Goal: Navigation & Orientation: Find specific page/section

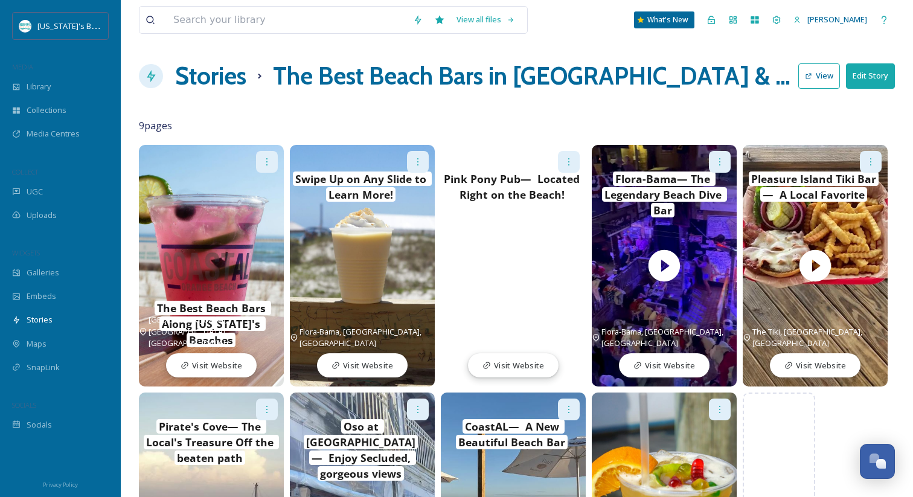
scroll to position [149, 0]
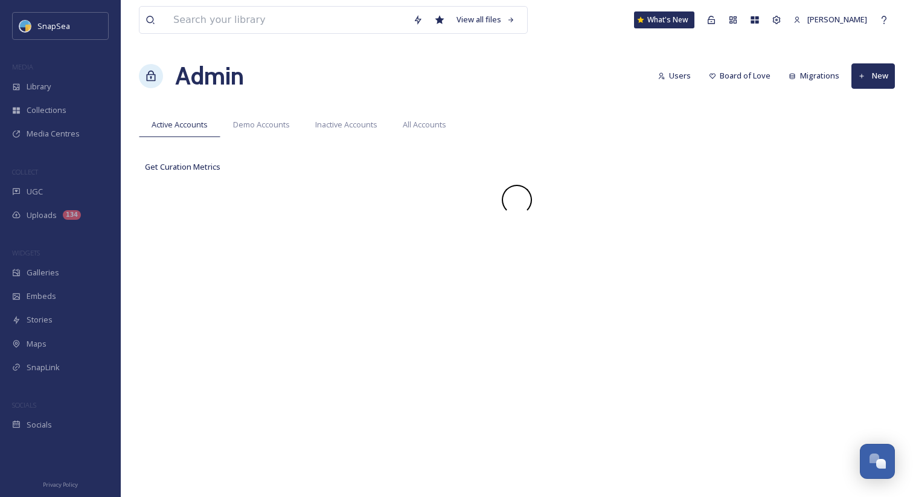
click at [539, 53] on div "View all files What's New [PERSON_NAME] Admin Users Board of Love Migrations Ne…" at bounding box center [517, 248] width 792 height 497
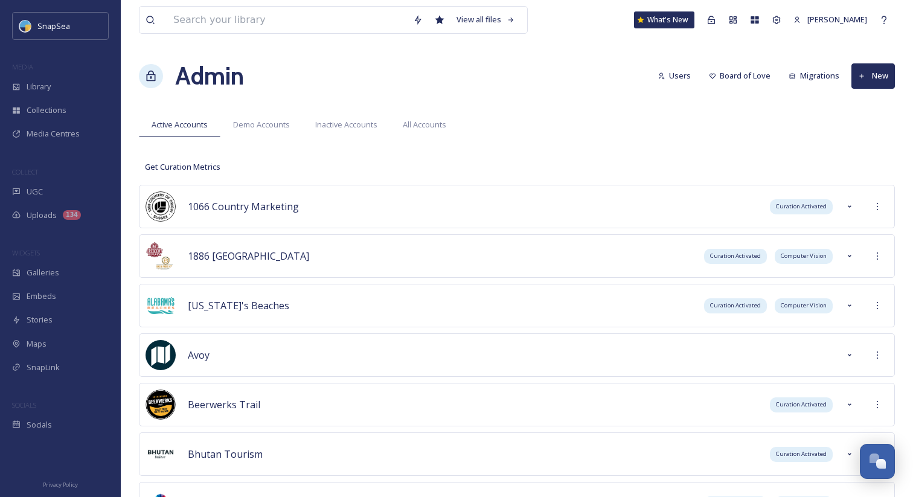
scroll to position [7632, 0]
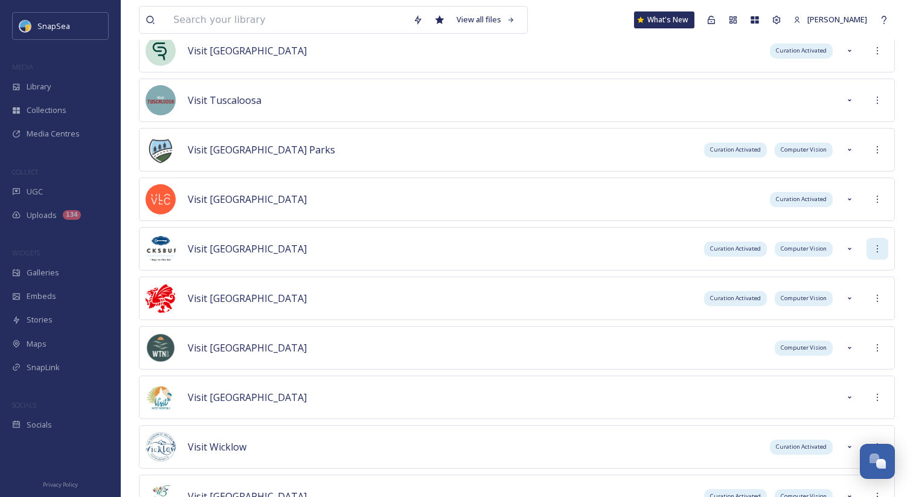
click at [875, 252] on icon at bounding box center [878, 249] width 10 height 10
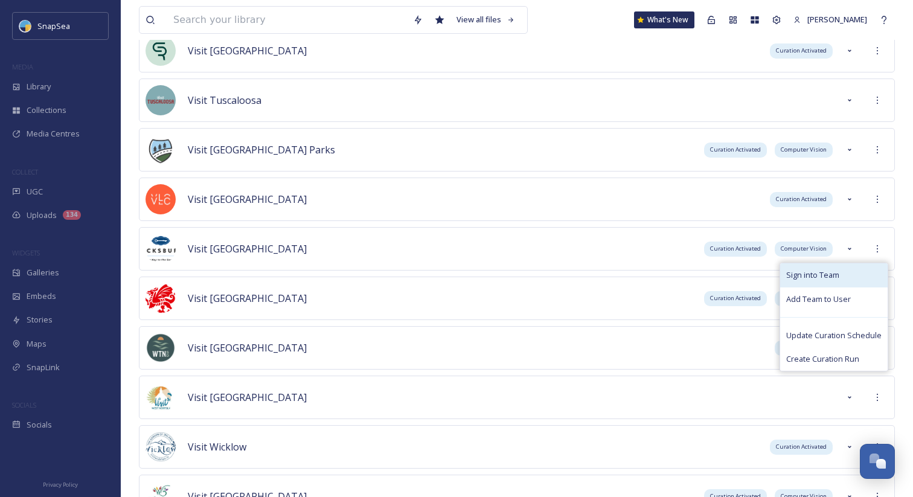
click at [863, 265] on div "Sign into Team" at bounding box center [833, 275] width 107 height 24
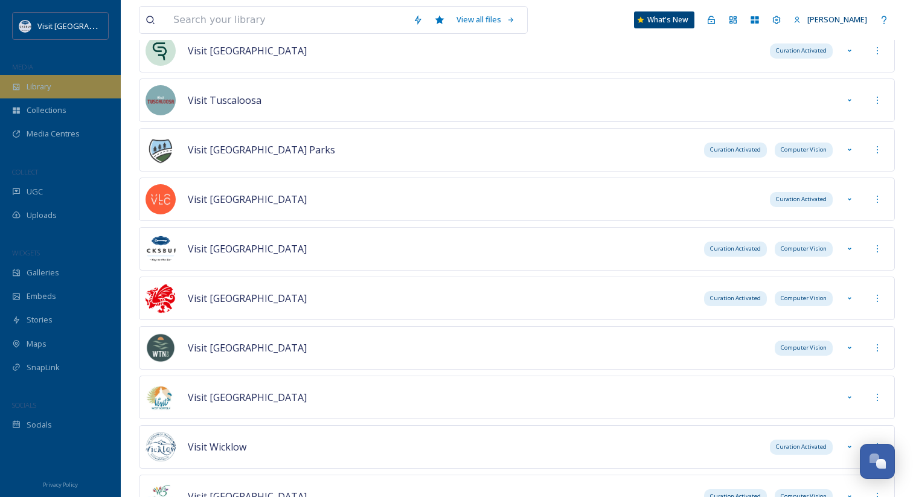
click at [76, 83] on div "Library" at bounding box center [60, 87] width 121 height 24
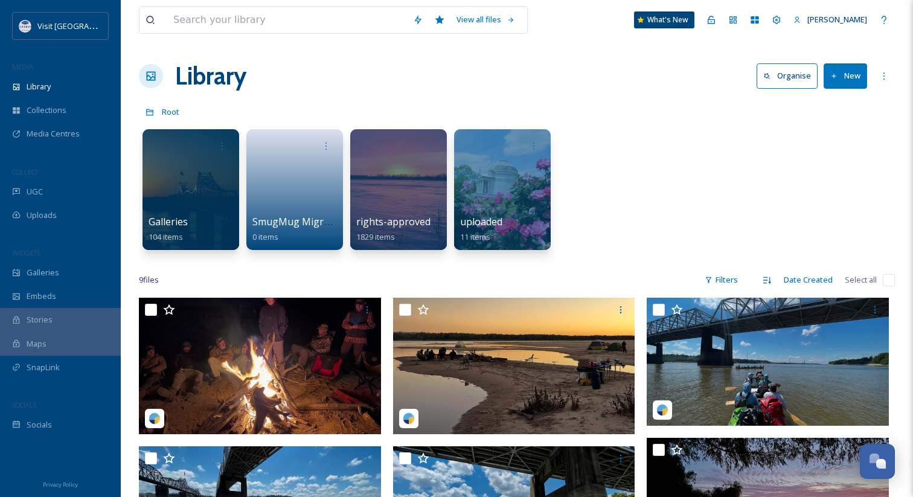
click at [527, 68] on div "Library Organise New" at bounding box center [517, 76] width 756 height 36
click at [288, 226] on span "SmugMug Migration" at bounding box center [300, 222] width 97 height 13
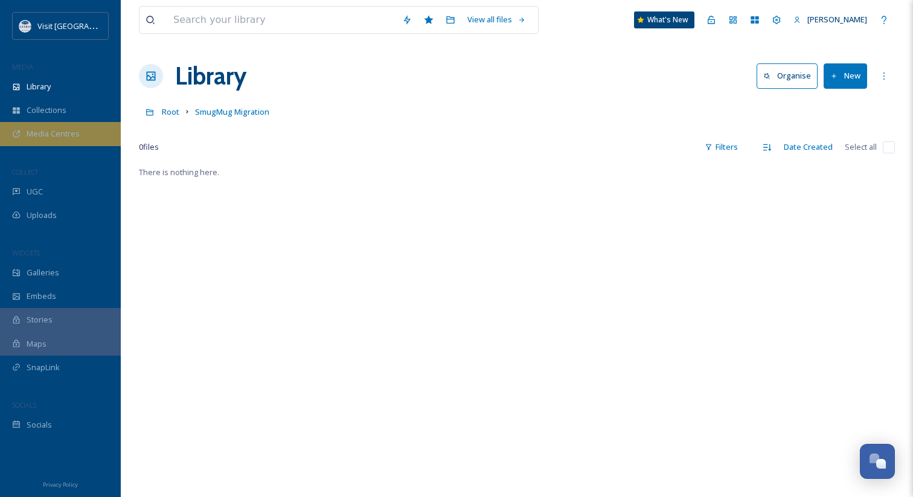
click at [81, 138] on div "Media Centres" at bounding box center [60, 134] width 121 height 24
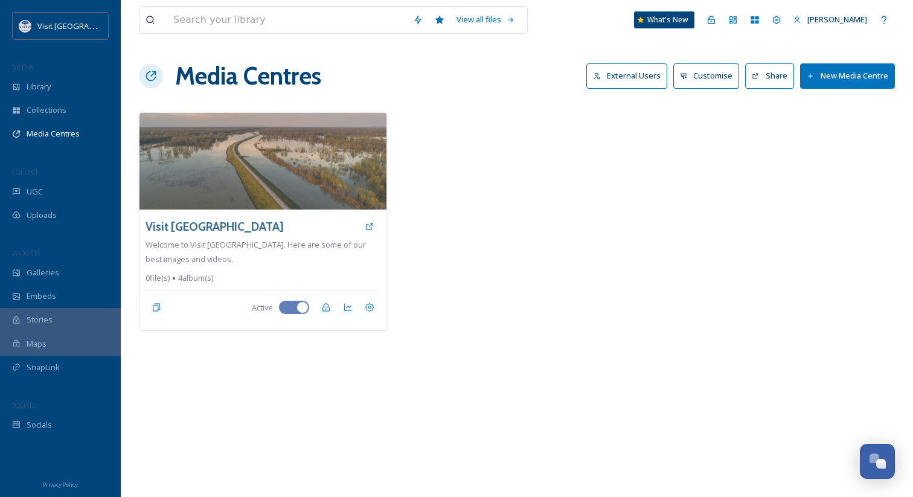
click at [773, 75] on button "Share" at bounding box center [769, 75] width 49 height 25
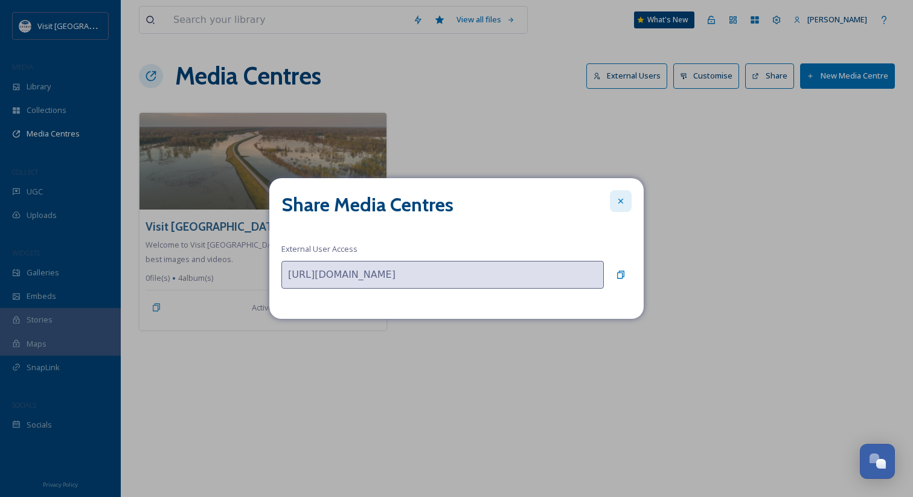
click at [620, 200] on icon at bounding box center [621, 201] width 10 height 10
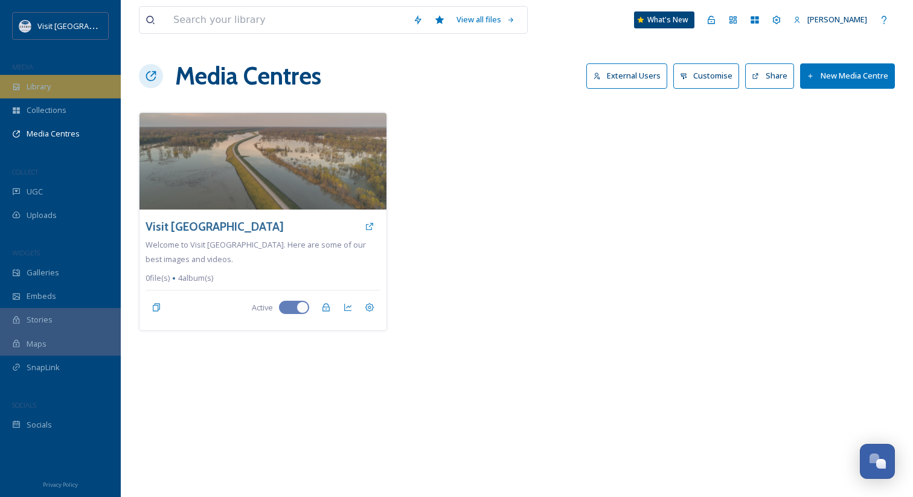
click at [31, 85] on span "Library" at bounding box center [39, 86] width 24 height 11
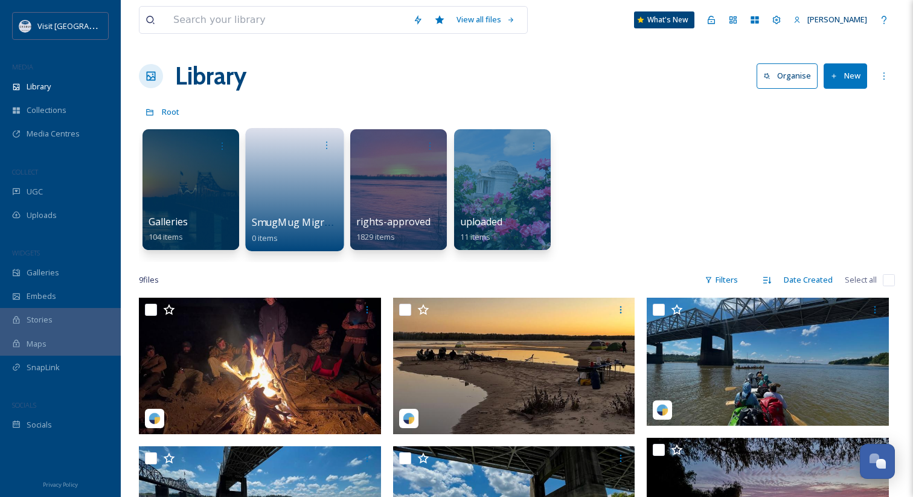
click at [280, 223] on span "SmugMug Migration" at bounding box center [300, 222] width 97 height 13
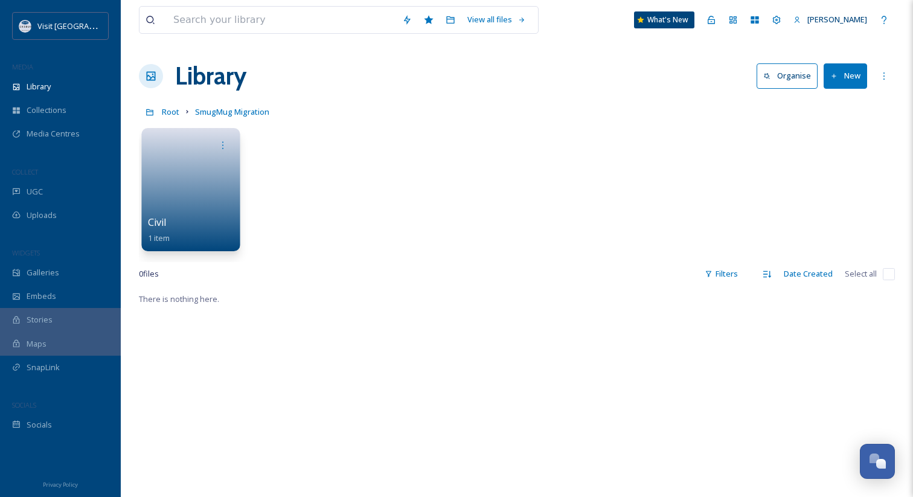
click at [161, 219] on span "Civil" at bounding box center [157, 222] width 19 height 13
click at [155, 217] on span "Civil" at bounding box center [157, 222] width 19 height 13
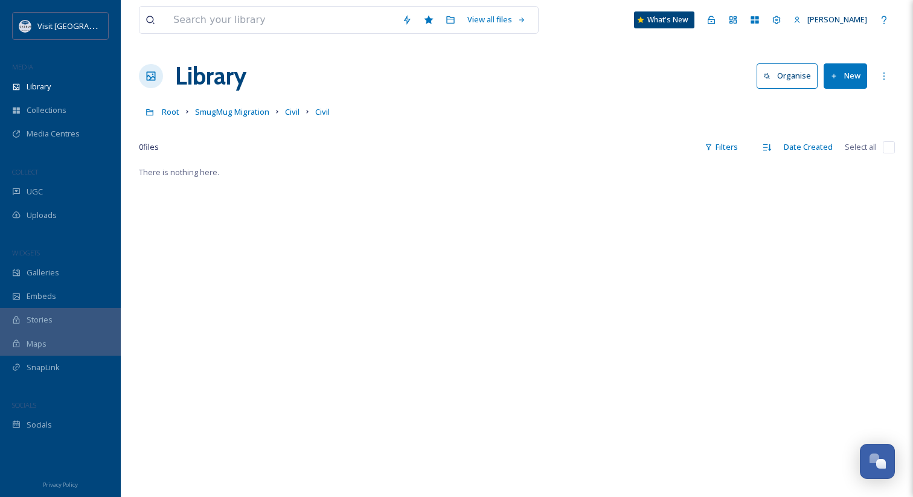
click at [450, 126] on div at bounding box center [517, 129] width 756 height 12
click at [322, 112] on span "Civil" at bounding box center [322, 111] width 14 height 11
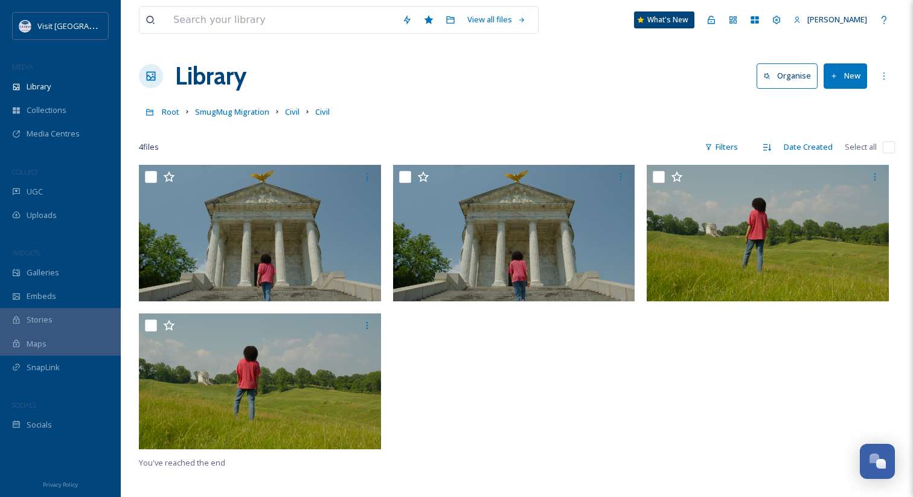
click at [489, 123] on div at bounding box center [517, 129] width 756 height 12
click at [236, 114] on span "SmugMug Migration" at bounding box center [232, 111] width 74 height 11
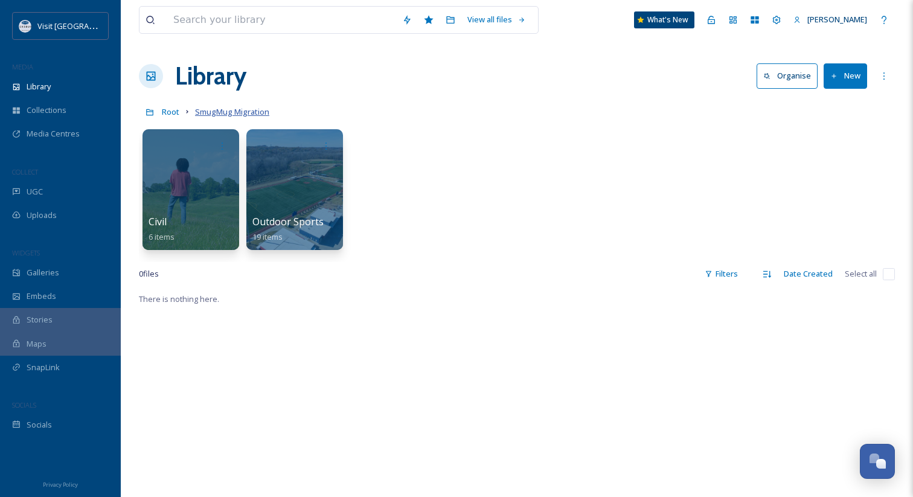
click at [221, 112] on span "SmugMug Migration" at bounding box center [232, 111] width 74 height 11
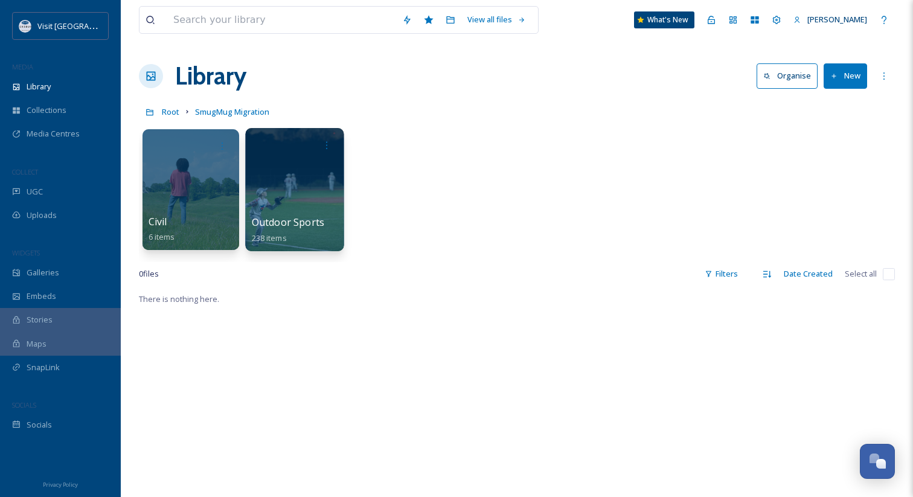
click at [313, 219] on span "Outdoor Sports" at bounding box center [288, 222] width 72 height 13
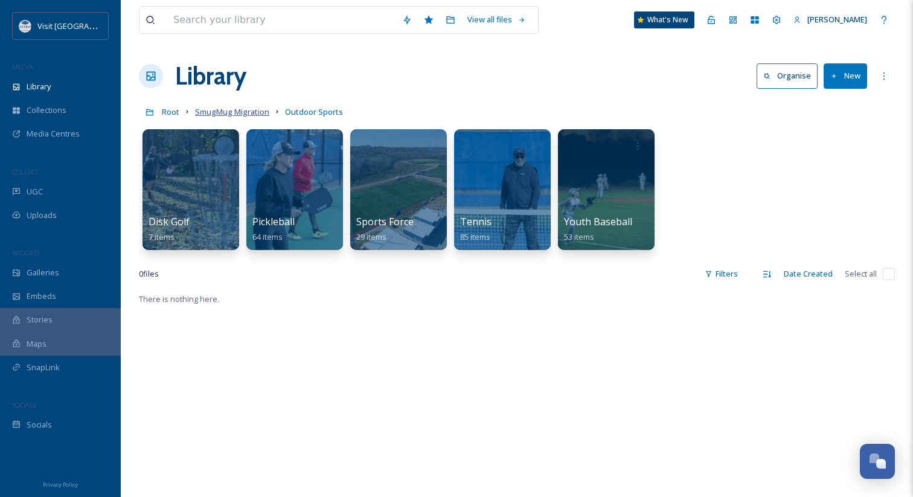
click at [229, 114] on span "SmugMug Migration" at bounding box center [232, 111] width 74 height 11
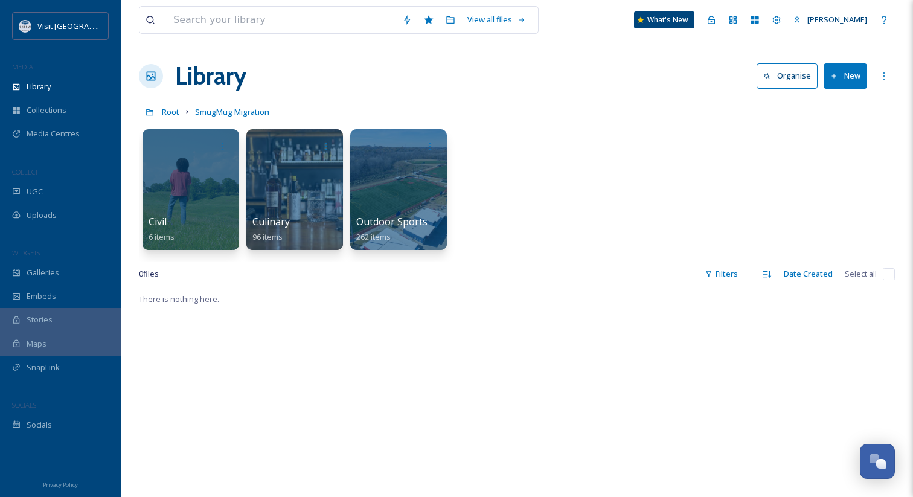
click at [351, 110] on div "Root SmugMug Migration" at bounding box center [517, 111] width 756 height 23
click at [237, 113] on span "SmugMug Migration" at bounding box center [232, 111] width 74 height 11
click at [238, 113] on span "SmugMug Migration" at bounding box center [232, 111] width 74 height 11
click at [239, 112] on span "SmugMug Migration" at bounding box center [232, 111] width 74 height 11
click at [240, 112] on span "SmugMug Migration" at bounding box center [232, 111] width 74 height 11
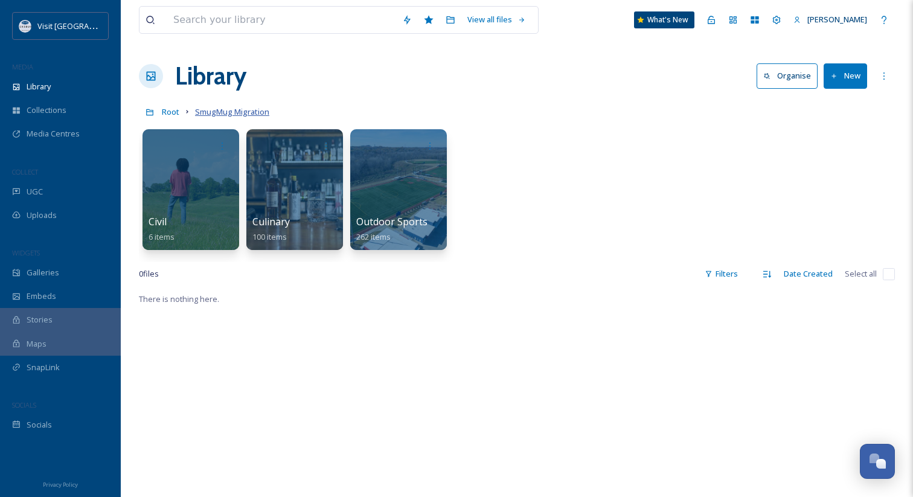
click at [240, 112] on span "SmugMug Migration" at bounding box center [232, 111] width 74 height 11
click at [242, 110] on span "SmugMug Migration" at bounding box center [232, 111] width 74 height 11
click at [244, 114] on span "SmugMug Migration" at bounding box center [232, 111] width 74 height 11
click at [267, 222] on span "Culinary" at bounding box center [271, 222] width 38 height 13
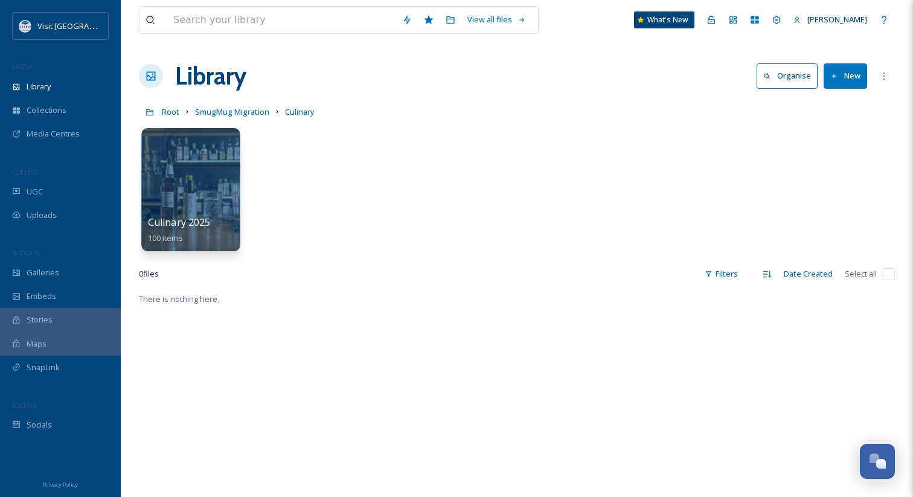
click at [193, 220] on span "Culinary 2025" at bounding box center [179, 222] width 63 height 13
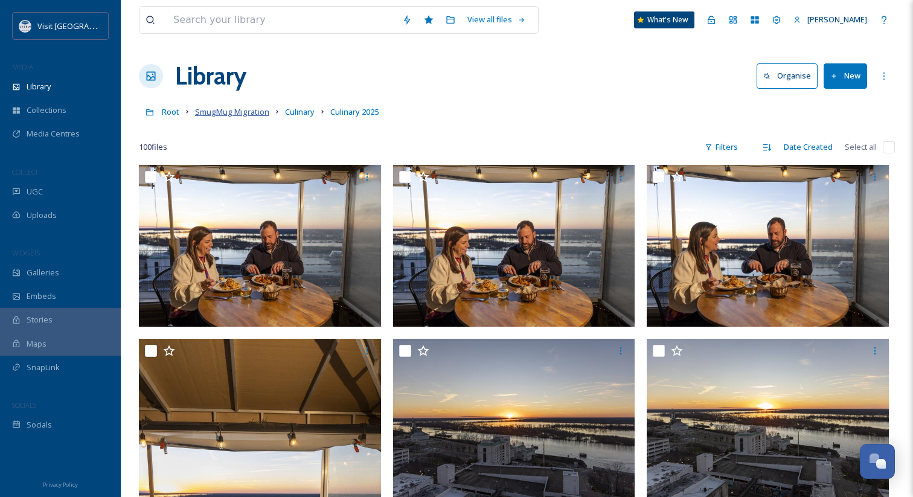
click at [263, 109] on span "SmugMug Migration" at bounding box center [232, 111] width 74 height 11
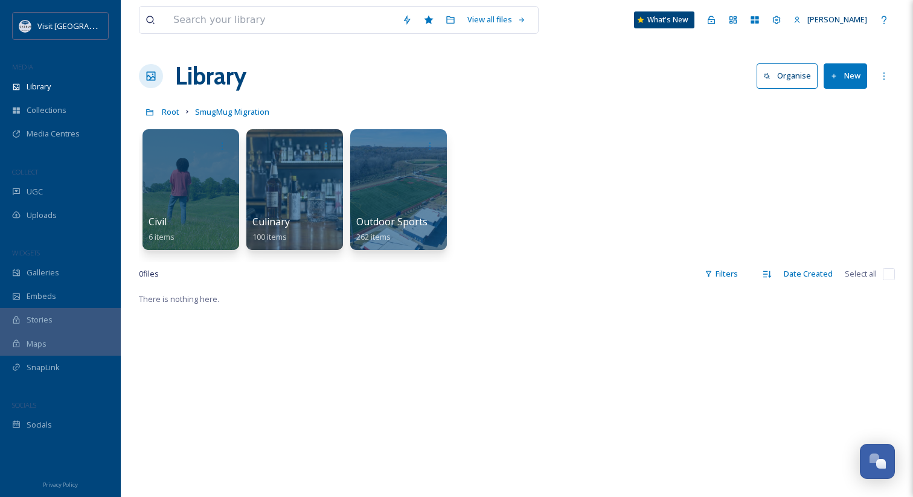
click at [487, 207] on div "Civil 6 items Culinary 100 items Outdoor Sports 262 items" at bounding box center [517, 192] width 756 height 139
click at [233, 104] on link "SmugMug Migration" at bounding box center [232, 111] width 74 height 14
click at [243, 114] on span "SmugMug Migration" at bounding box center [232, 111] width 74 height 11
click at [274, 217] on span "Culinary" at bounding box center [271, 222] width 38 height 13
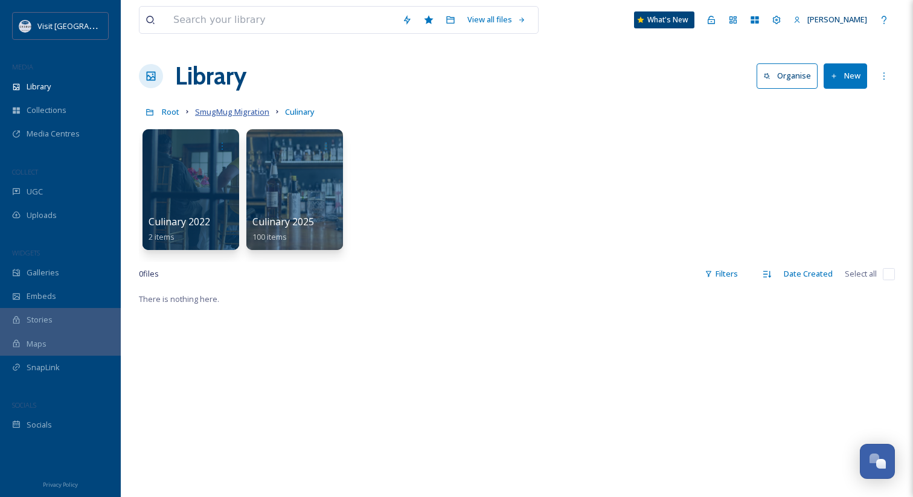
click at [252, 114] on span "SmugMug Migration" at bounding box center [232, 111] width 74 height 11
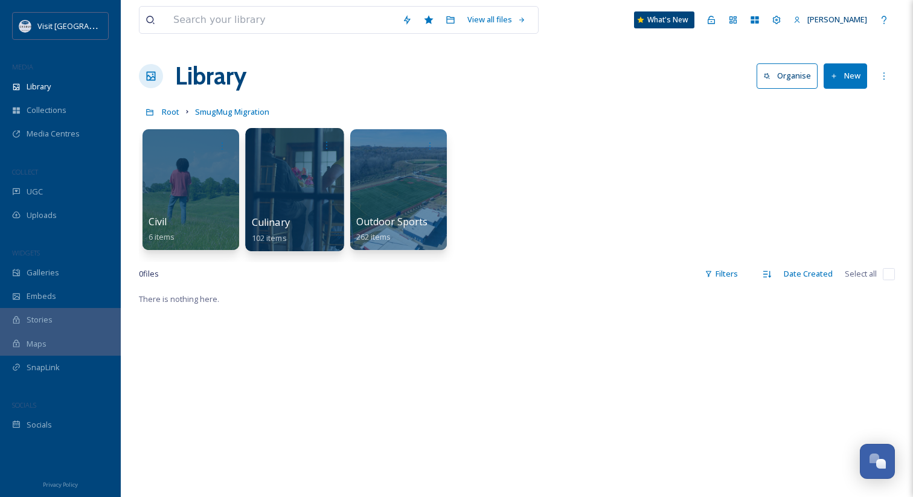
click at [292, 221] on div "Culinary 102 items" at bounding box center [295, 230] width 86 height 30
click at [278, 222] on span "Culinary" at bounding box center [271, 222] width 38 height 13
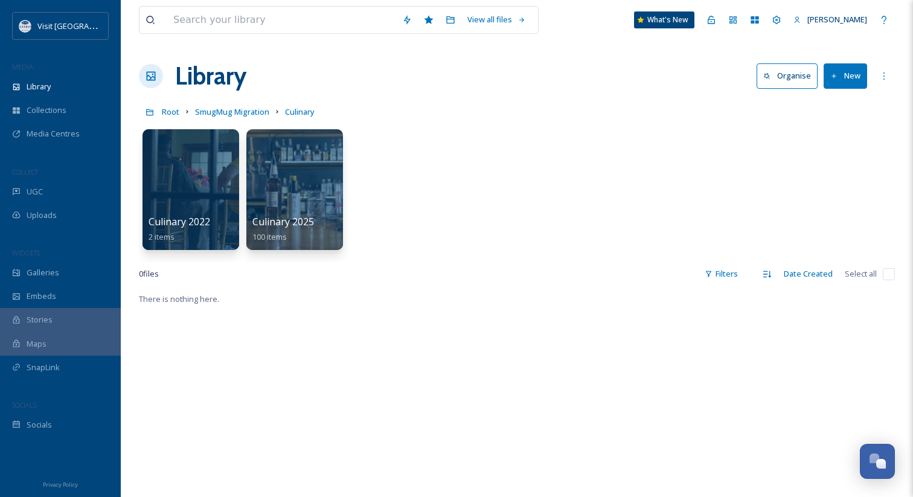
click at [458, 206] on div "Culinary 2022 2 items Culinary 2025 100 items" at bounding box center [517, 192] width 756 height 139
click at [301, 112] on span "Culinary" at bounding box center [300, 111] width 30 height 11
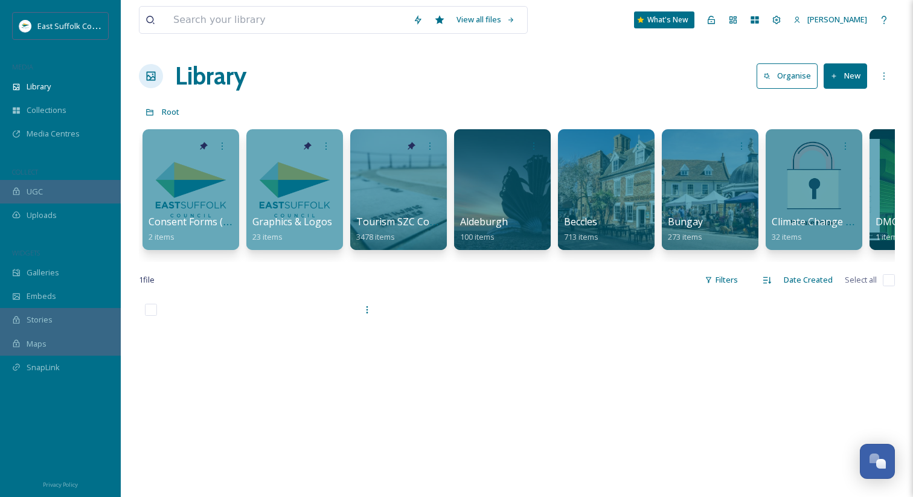
click at [317, 59] on div "Library Organise New" at bounding box center [517, 76] width 756 height 36
